Goal: Transaction & Acquisition: Purchase product/service

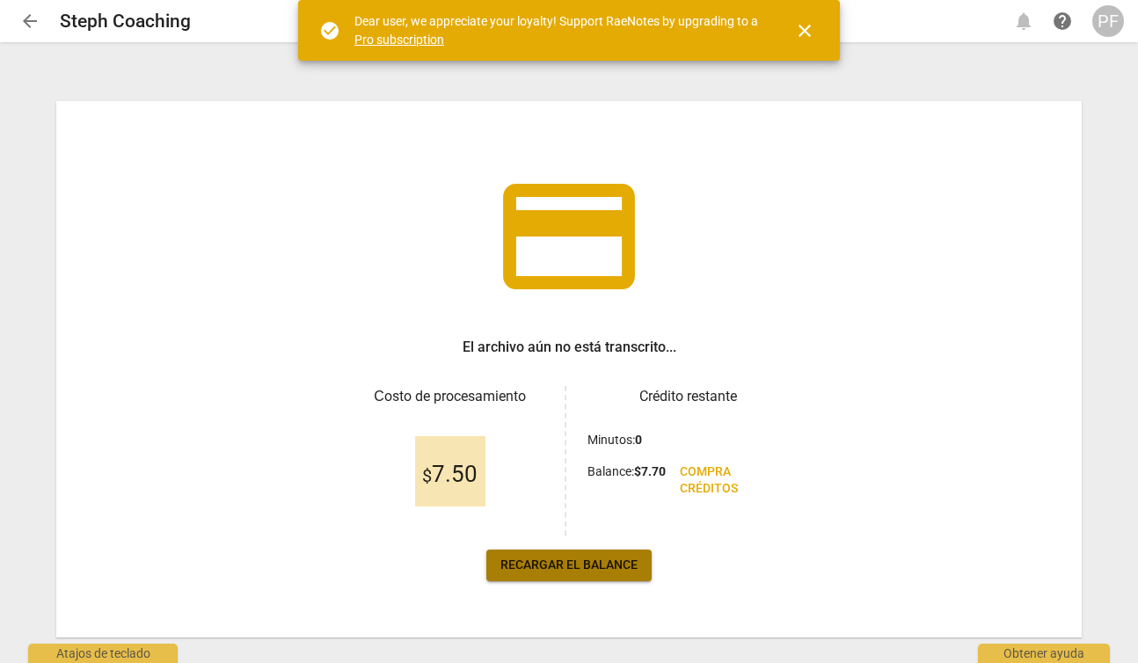
click at [560, 570] on span "Recargar el balance" at bounding box center [568, 566] width 137 height 18
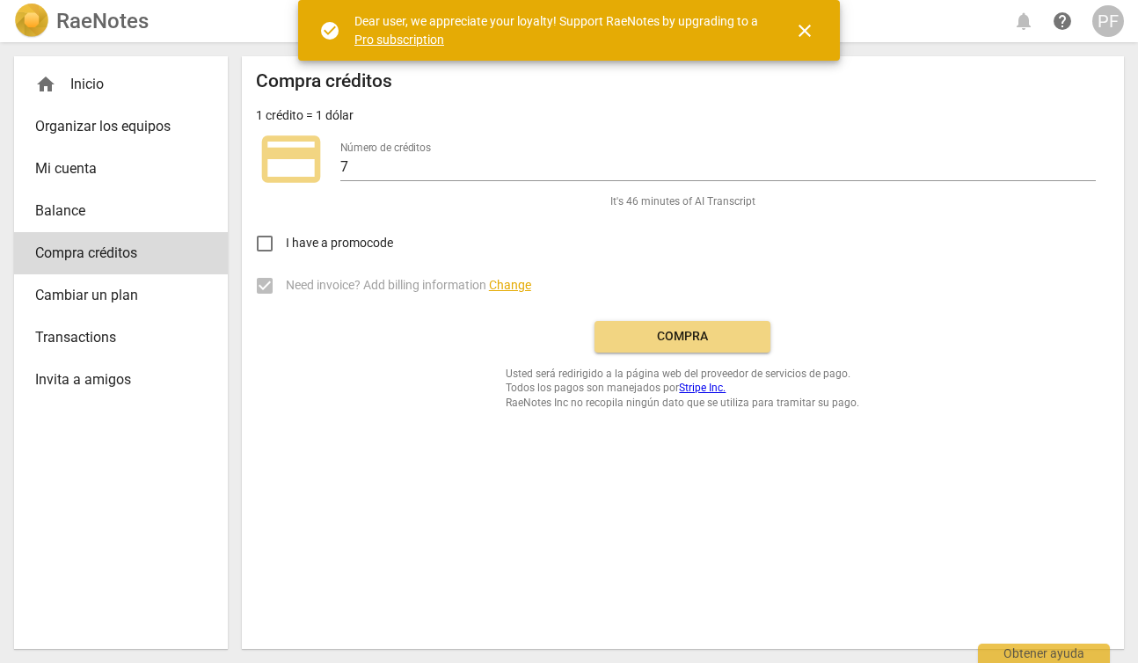
click at [805, 26] on span "close" at bounding box center [804, 30] width 21 height 21
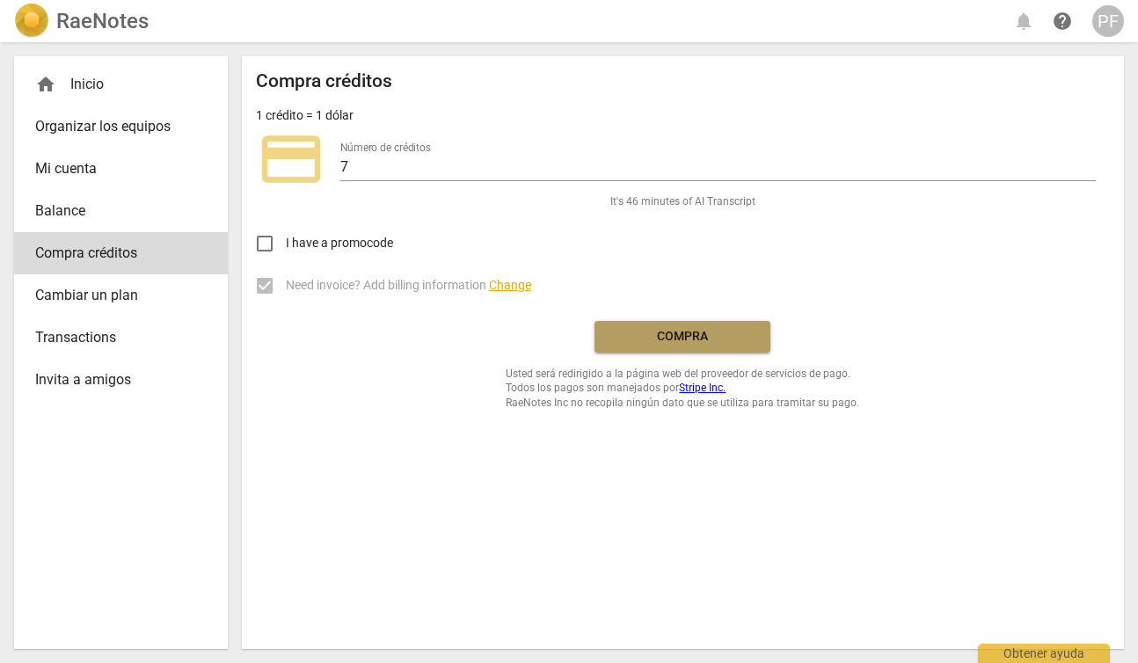
click at [678, 339] on span "Compra" at bounding box center [682, 337] width 148 height 18
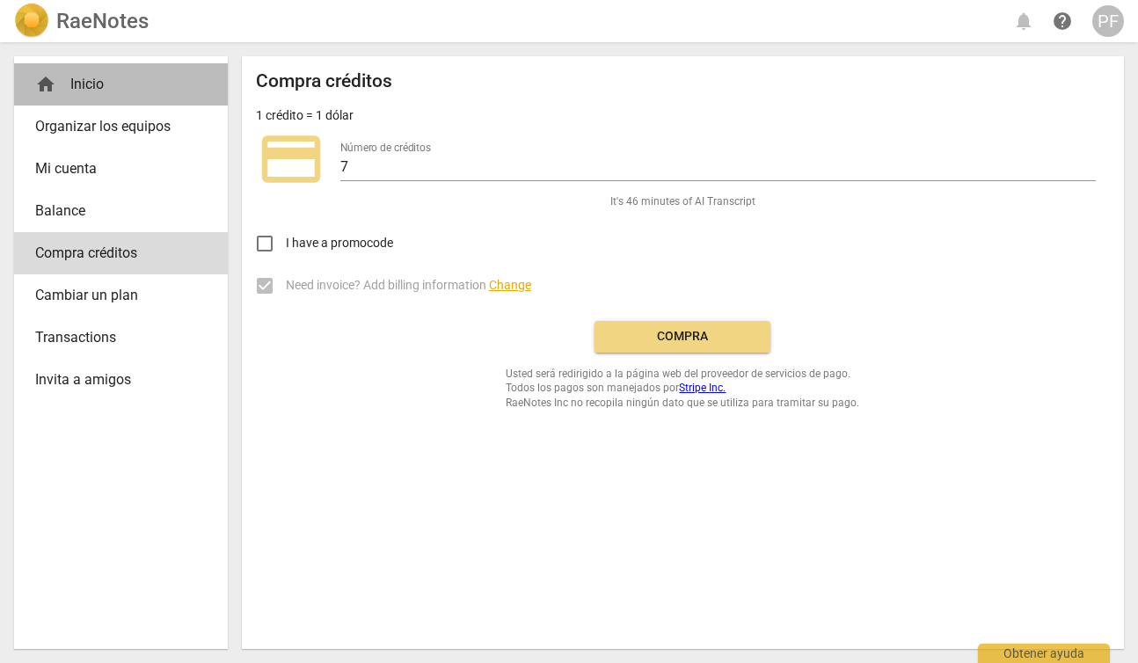
click at [80, 84] on div "home Inicio" at bounding box center [113, 84] width 157 height 21
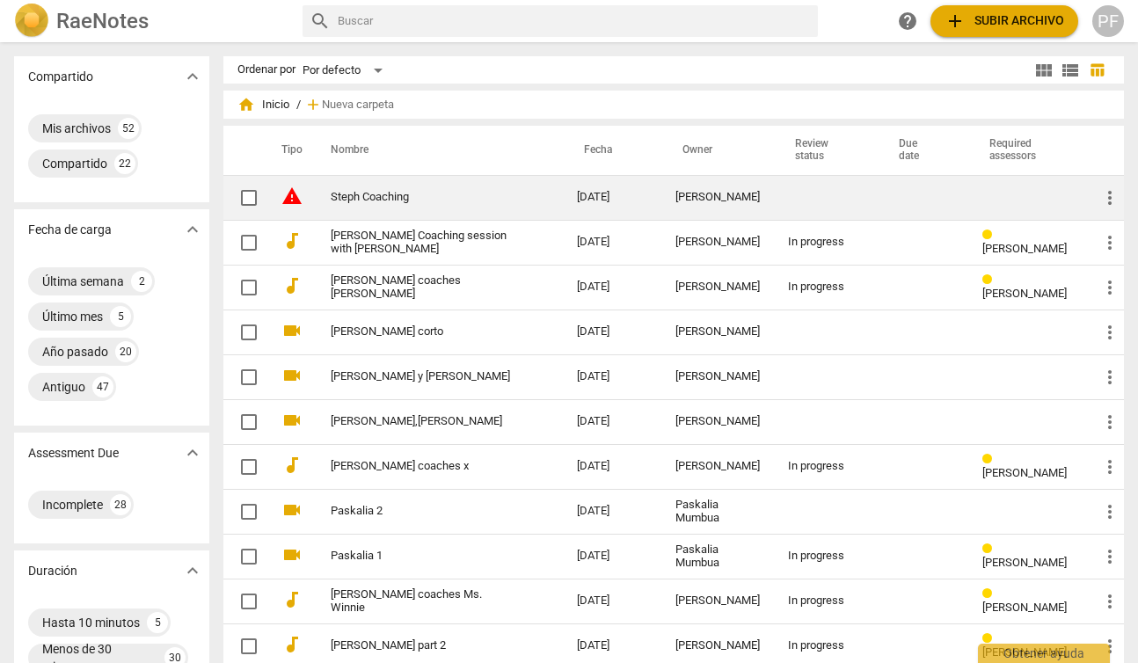
click at [447, 191] on link "Steph Coaching" at bounding box center [422, 197] width 183 height 13
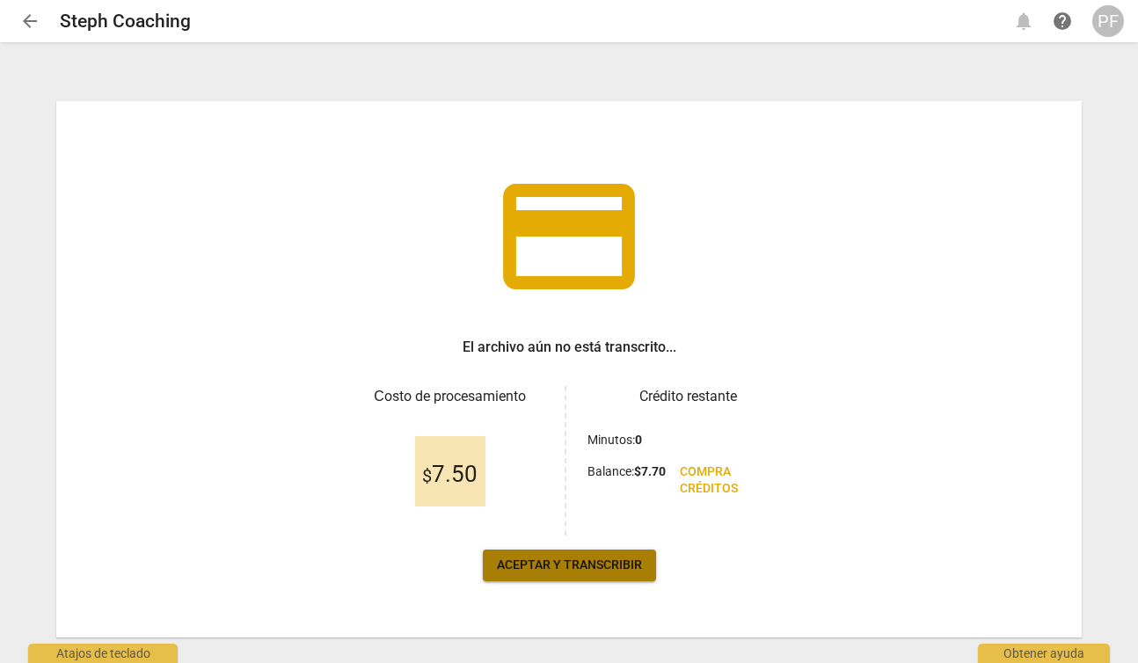
click at [601, 562] on span "Aceptar y transcribir" at bounding box center [569, 566] width 145 height 18
